Goal: Complete application form

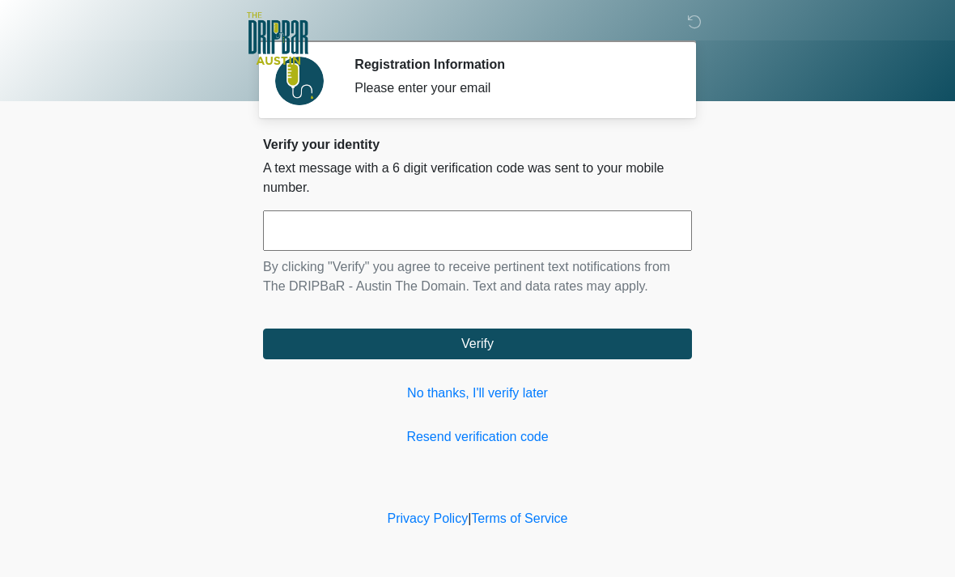
click at [487, 400] on link "No thanks, I'll verify later" at bounding box center [477, 392] width 429 height 19
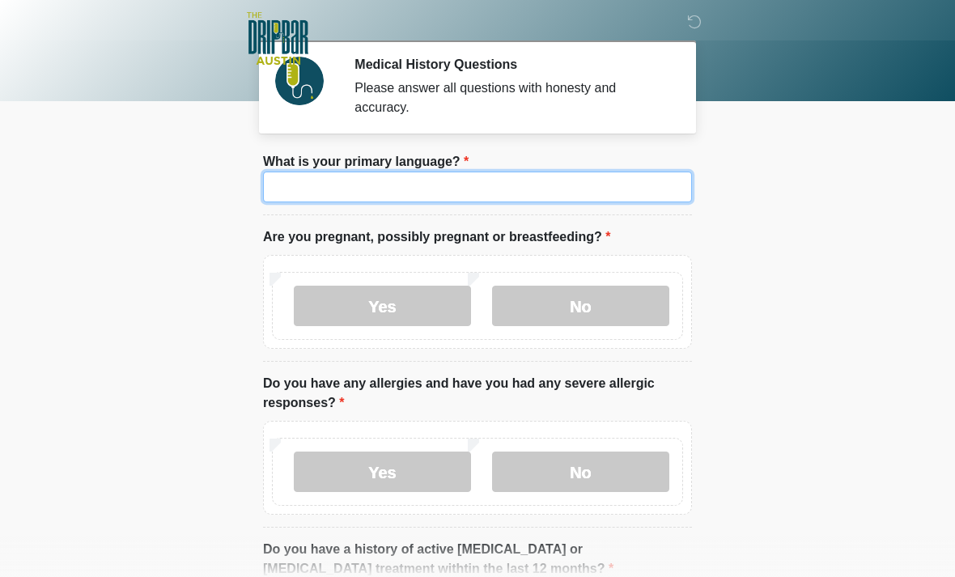
click at [500, 182] on input "What is your primary language?" at bounding box center [477, 187] width 429 height 31
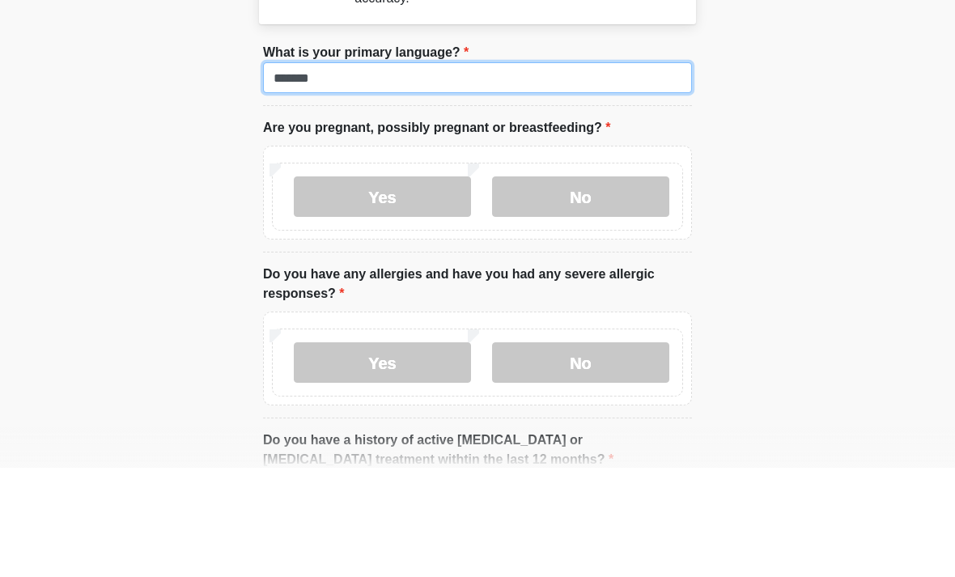
type input "*******"
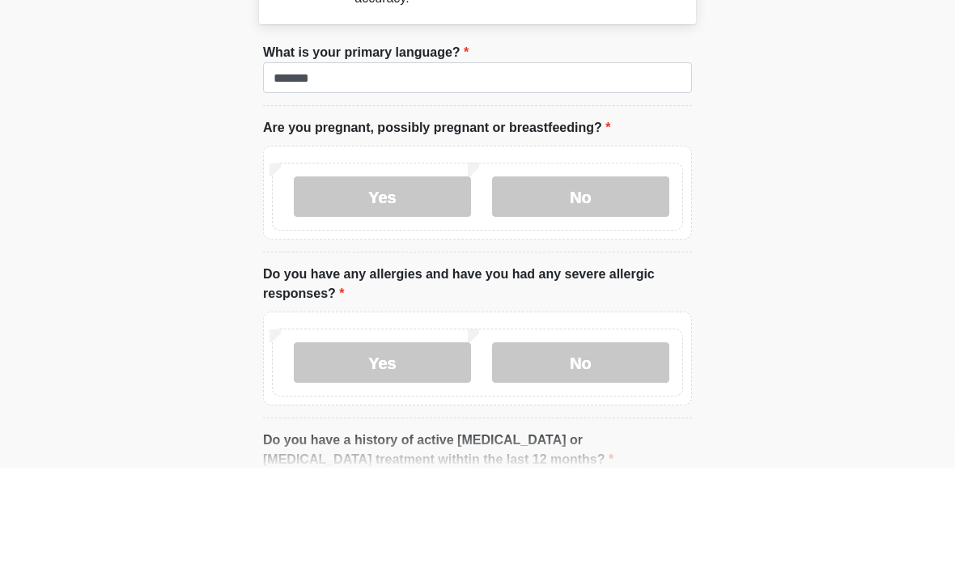
click at [587, 286] on label "No" at bounding box center [580, 306] width 177 height 40
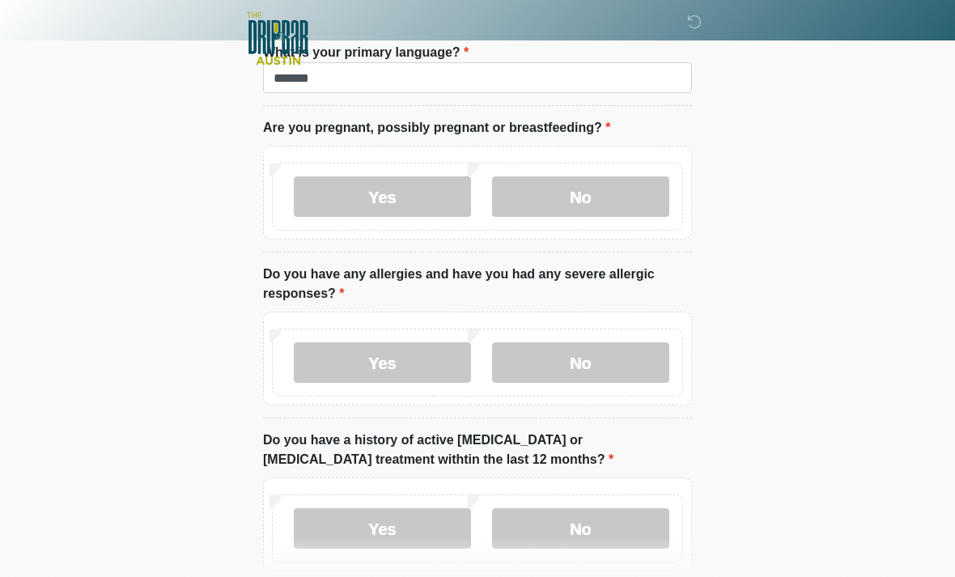
click at [599, 364] on label "No" at bounding box center [580, 362] width 177 height 40
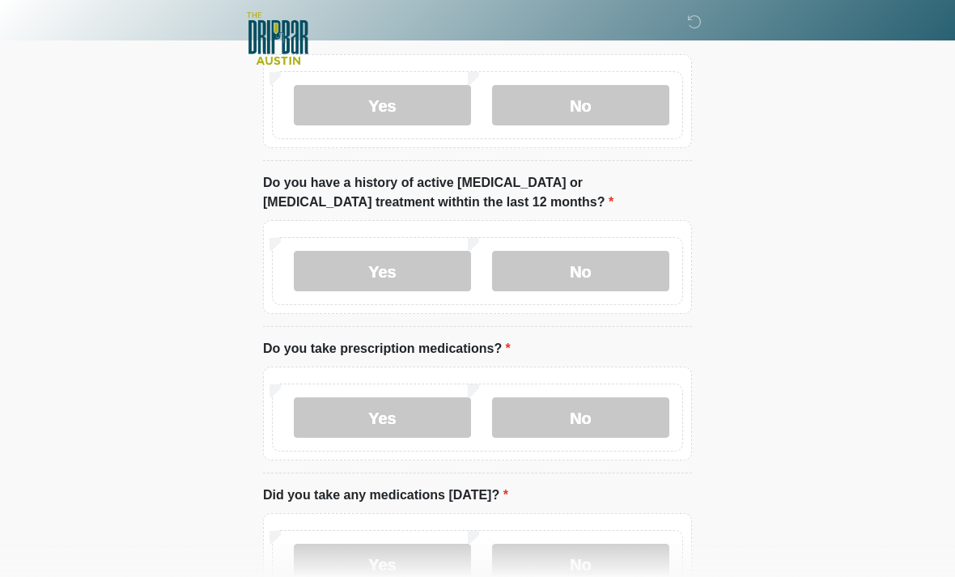
scroll to position [392, 0]
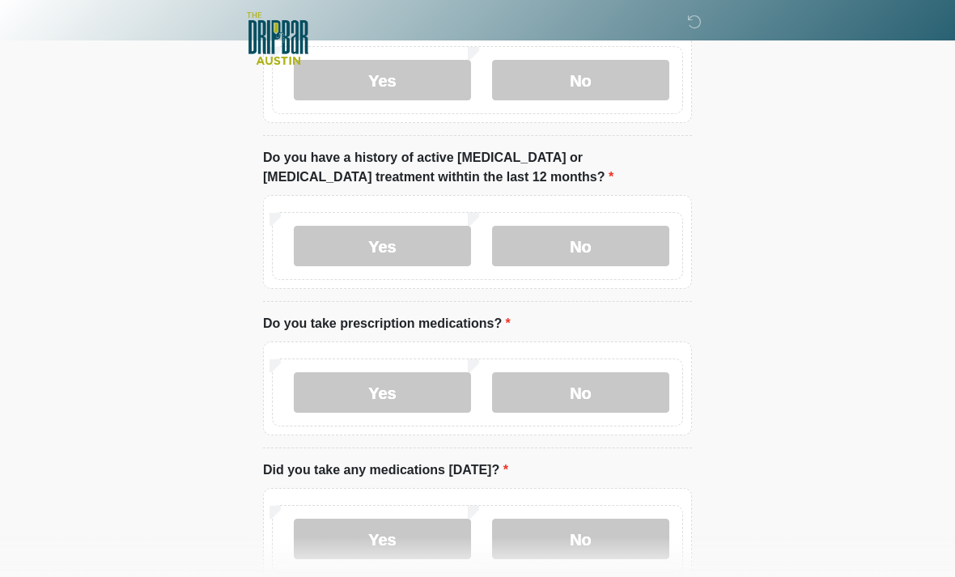
click at [603, 247] on label "No" at bounding box center [580, 246] width 177 height 40
click at [389, 388] on label "Yes" at bounding box center [382, 392] width 177 height 40
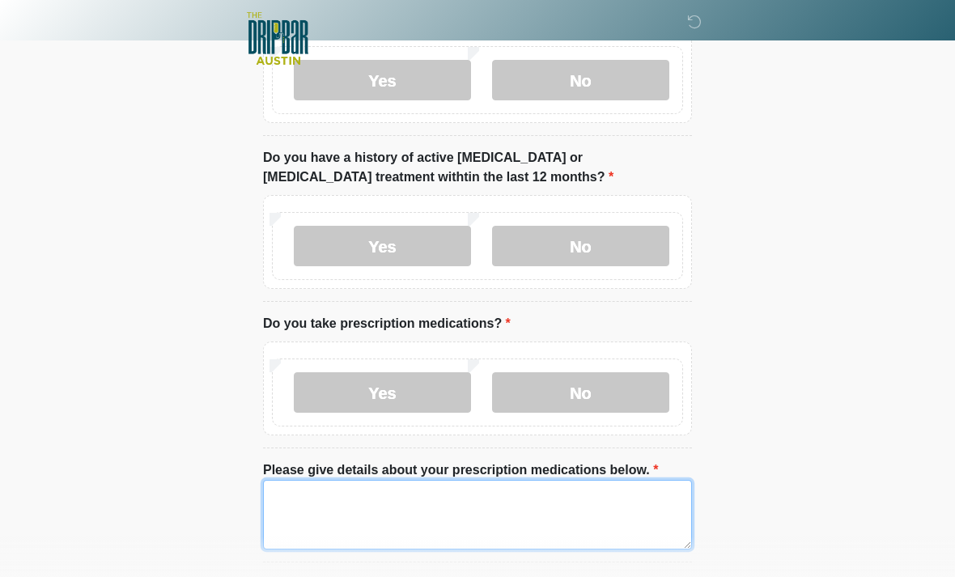
click at [423, 499] on textarea "Please give details about your prescription medications below." at bounding box center [477, 515] width 429 height 70
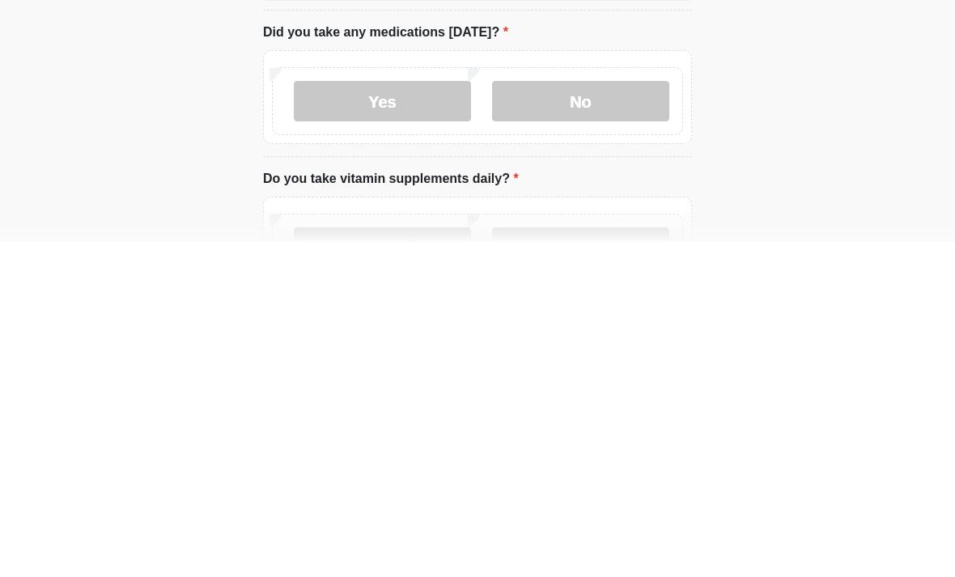
type textarea "**********"
click at [583, 417] on label "No" at bounding box center [580, 437] width 177 height 40
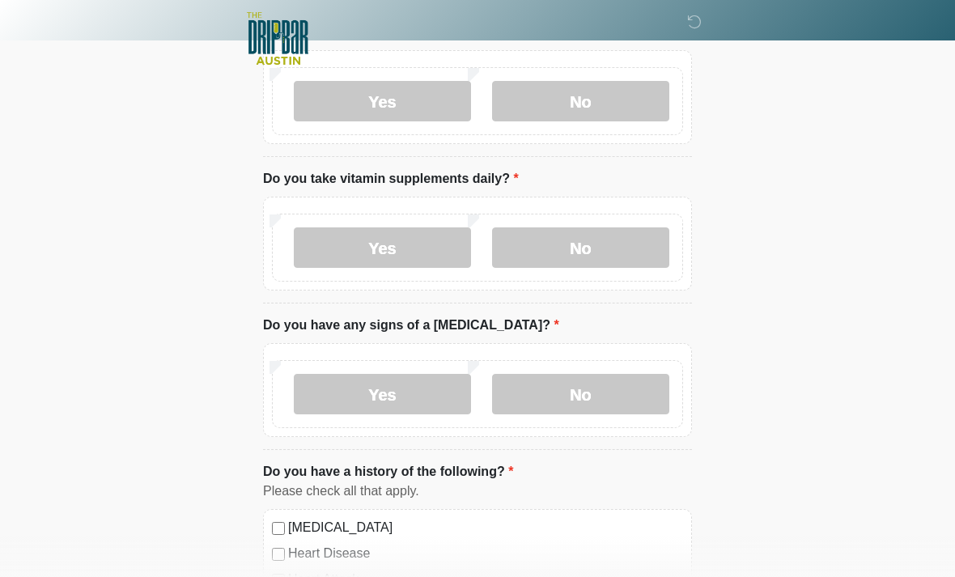
click at [597, 236] on label "No" at bounding box center [580, 247] width 177 height 40
click at [605, 383] on label "No" at bounding box center [580, 394] width 177 height 40
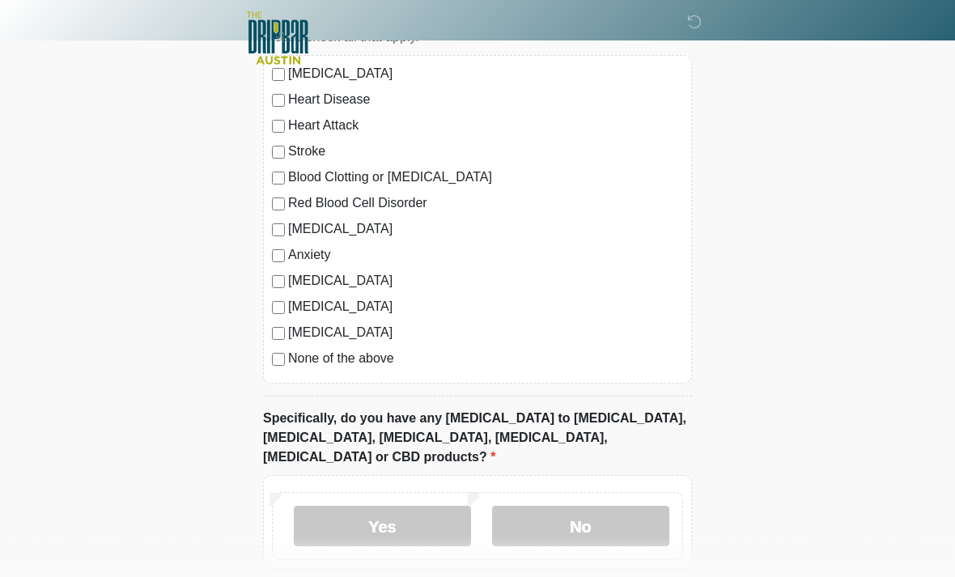
scroll to position [1458, 0]
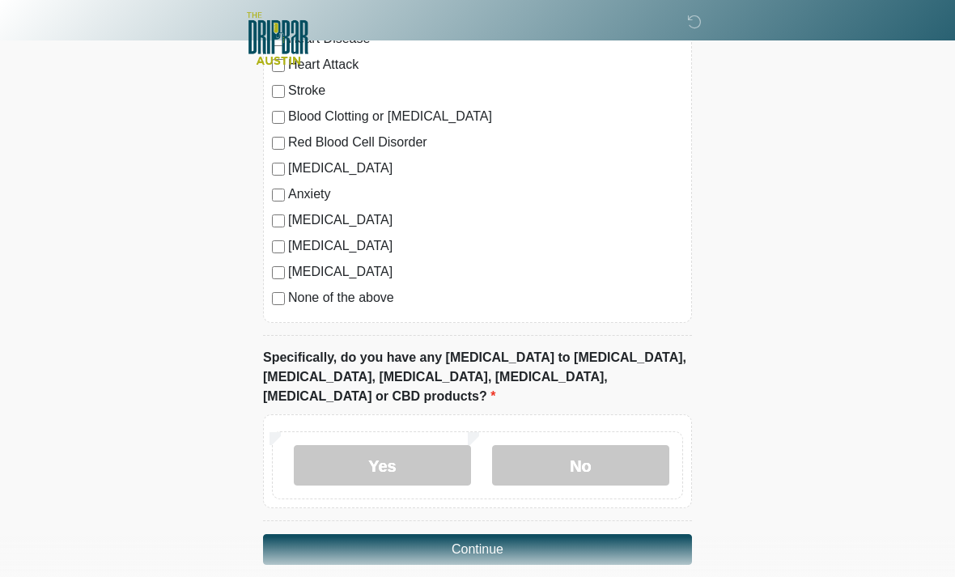
click at [604, 445] on label "No" at bounding box center [580, 465] width 177 height 40
click at [571, 534] on button "Continue" at bounding box center [477, 549] width 429 height 31
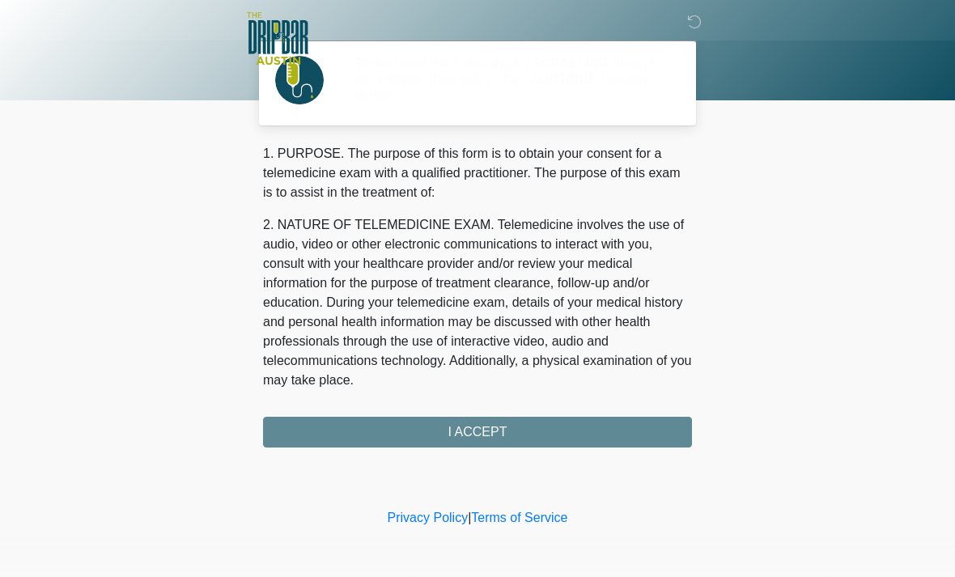
scroll to position [0, 0]
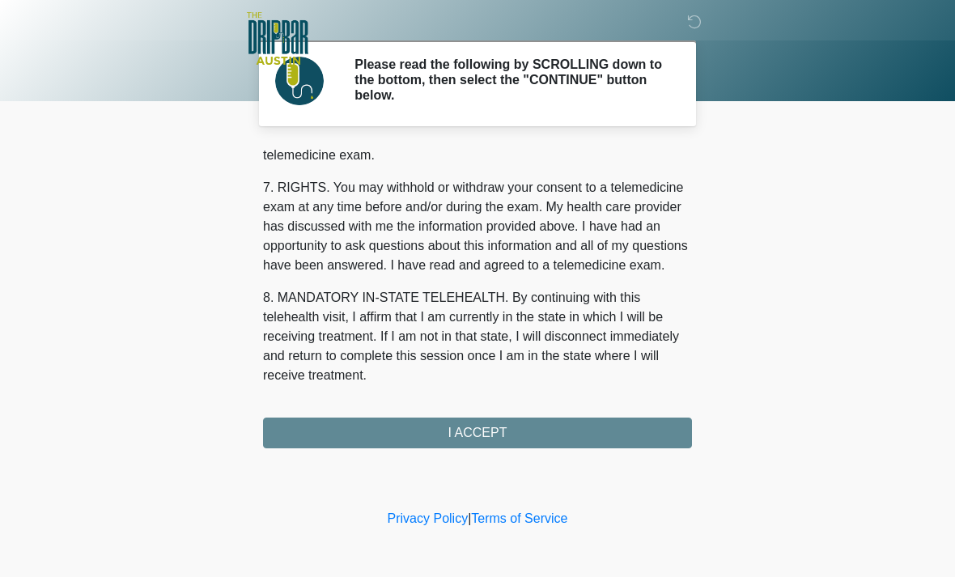
click at [527, 430] on button "I ACCEPT" at bounding box center [477, 432] width 429 height 31
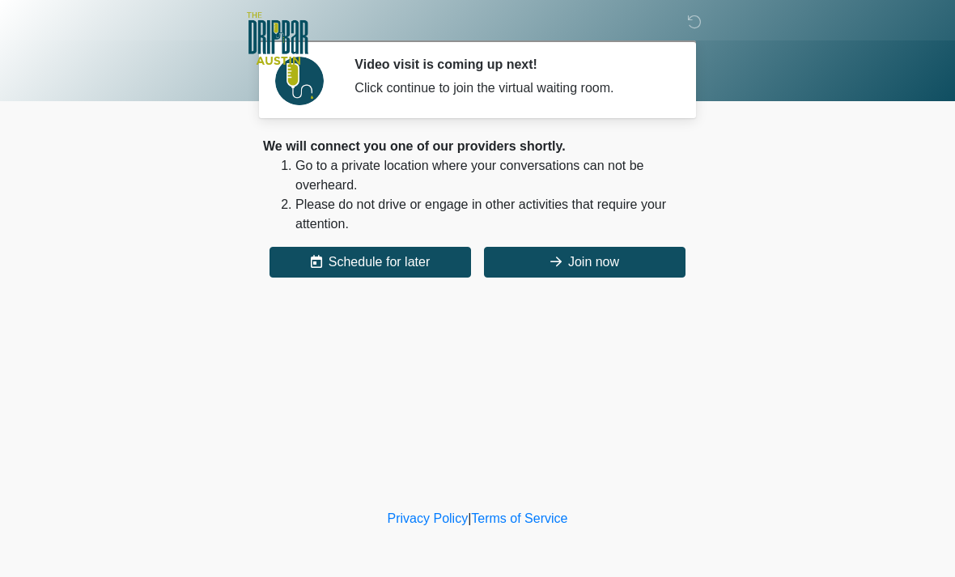
click at [619, 252] on button "Join now" at bounding box center [584, 262] width 201 height 31
